Goal: Navigation & Orientation: Find specific page/section

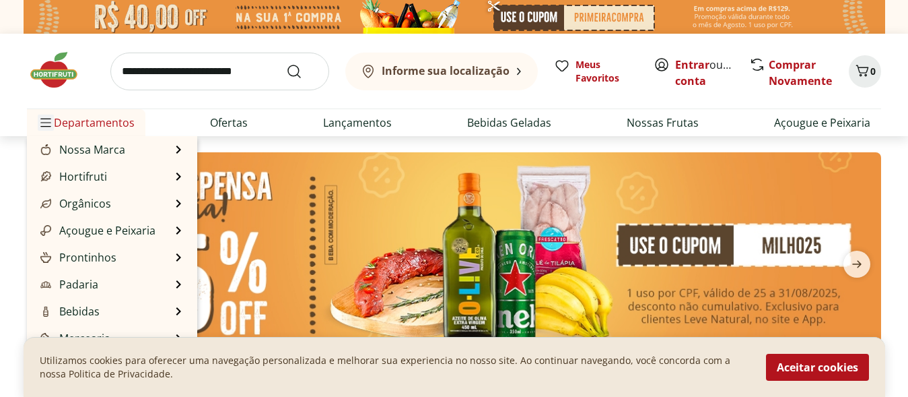
click at [46, 125] on icon "Menu" at bounding box center [45, 122] width 11 height 11
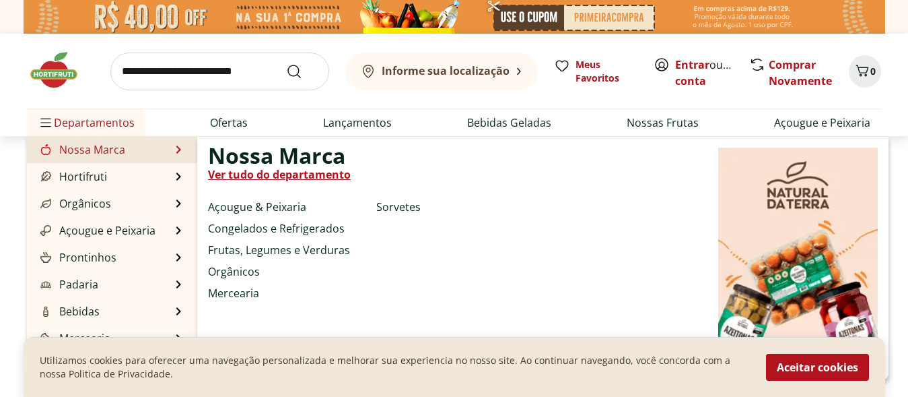
click at [63, 146] on link "Nossa Marca" at bounding box center [82, 149] width 88 height 16
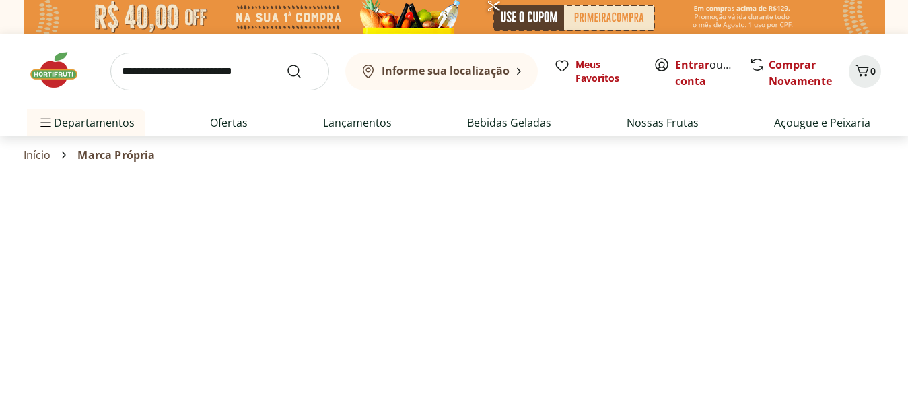
select select "**********"
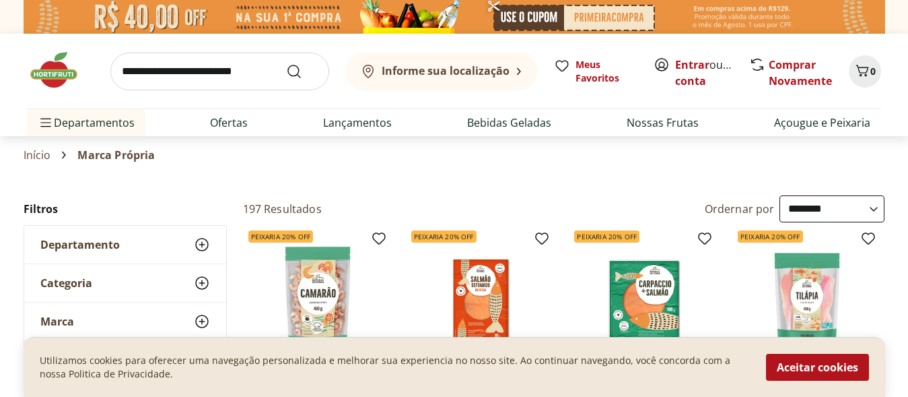
click at [53, 77] on img at bounding box center [60, 70] width 67 height 40
